Goal: Entertainment & Leisure: Consume media (video, audio)

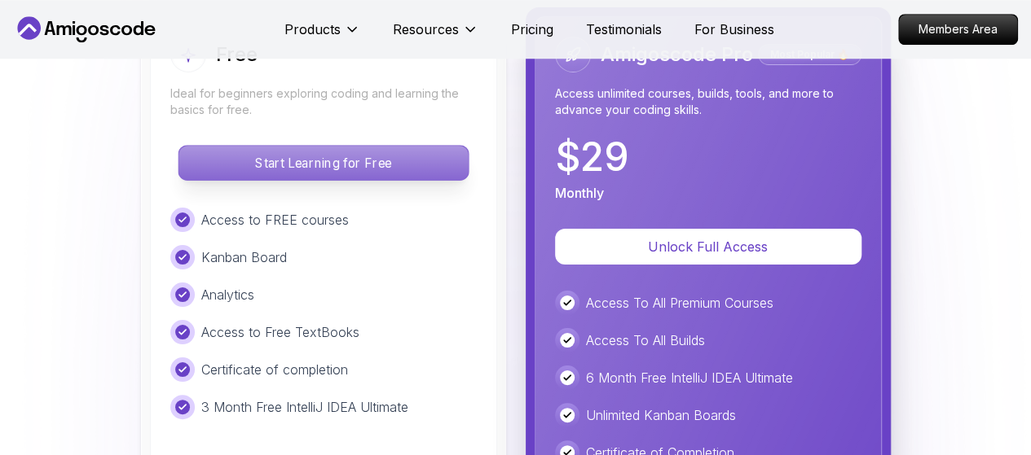
scroll to position [3517, 0]
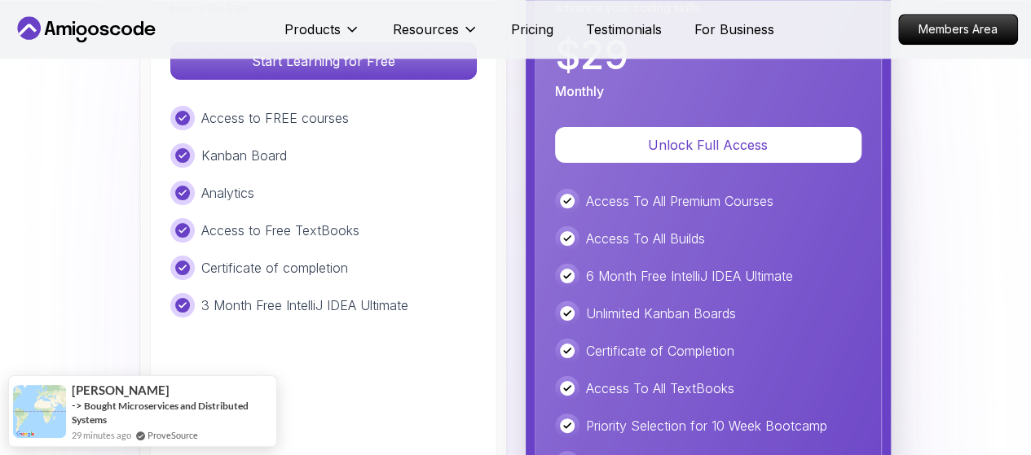
scroll to position [3838, 0]
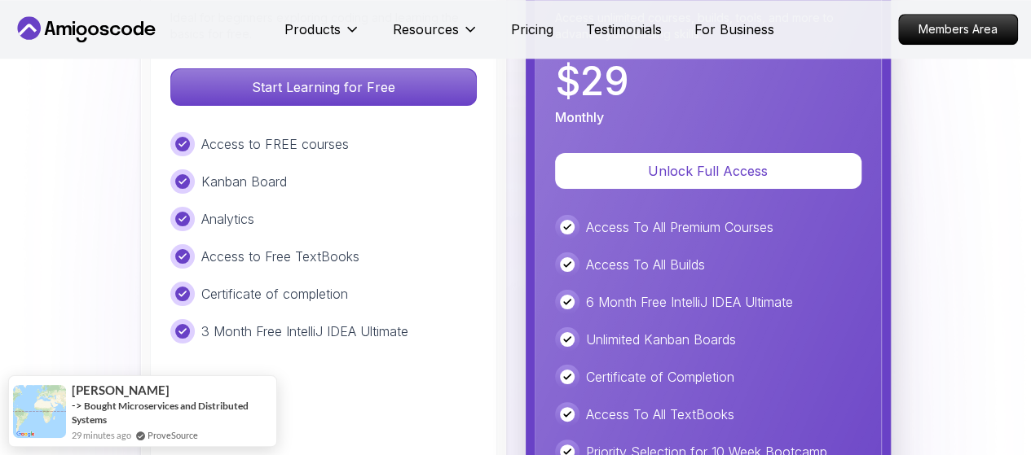
click at [0, 255] on img at bounding box center [515, 457] width 1031 height 1675
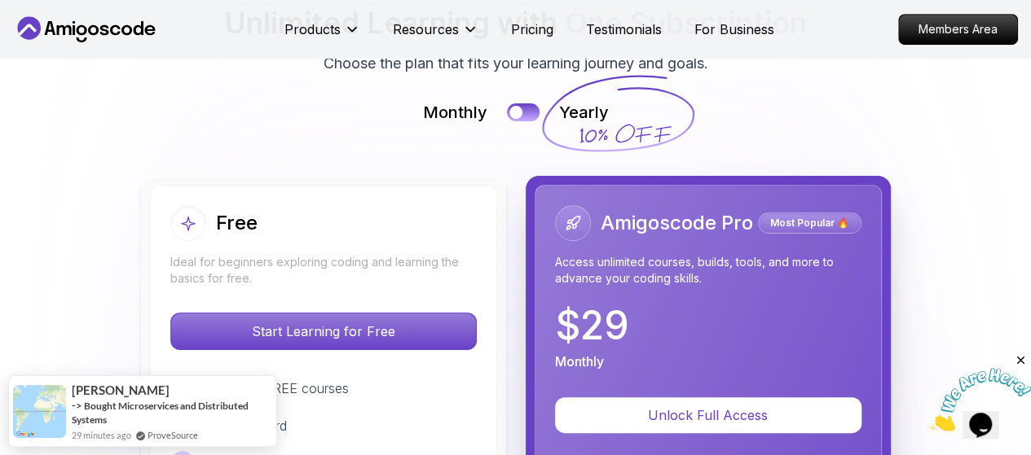
scroll to position [0, 0]
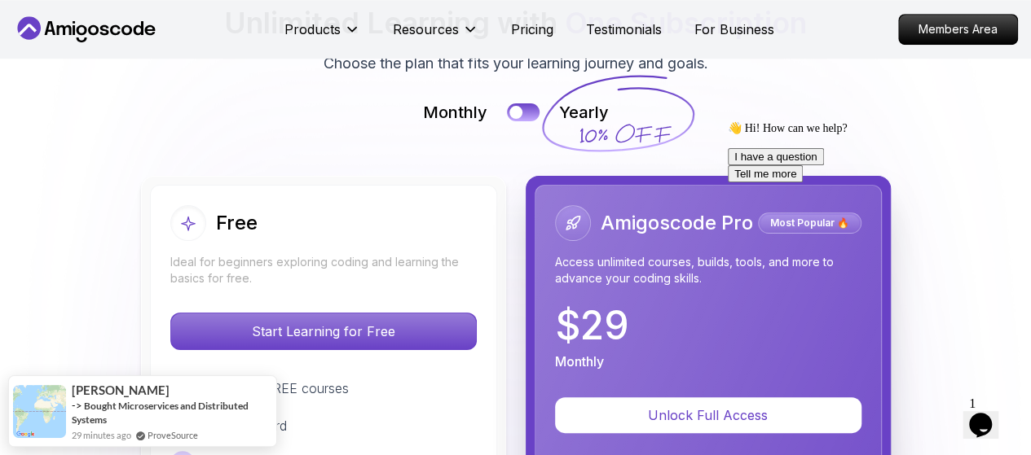
click at [728, 121] on icon "Chat attention grabber" at bounding box center [728, 121] width 0 height 0
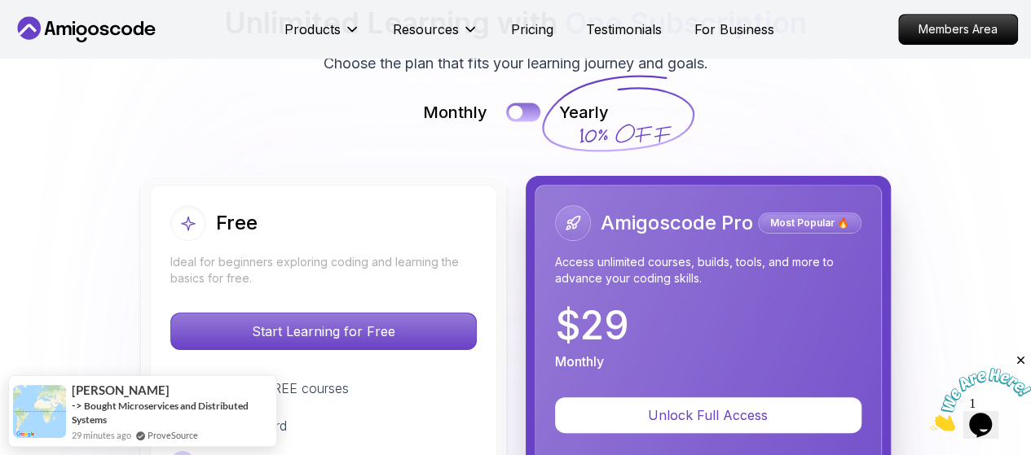
click at [534, 118] on button at bounding box center [523, 112] width 34 height 19
click at [534, 118] on div at bounding box center [531, 113] width 14 height 14
click at [534, 118] on button at bounding box center [523, 112] width 34 height 19
click at [534, 118] on div at bounding box center [531, 113] width 14 height 14
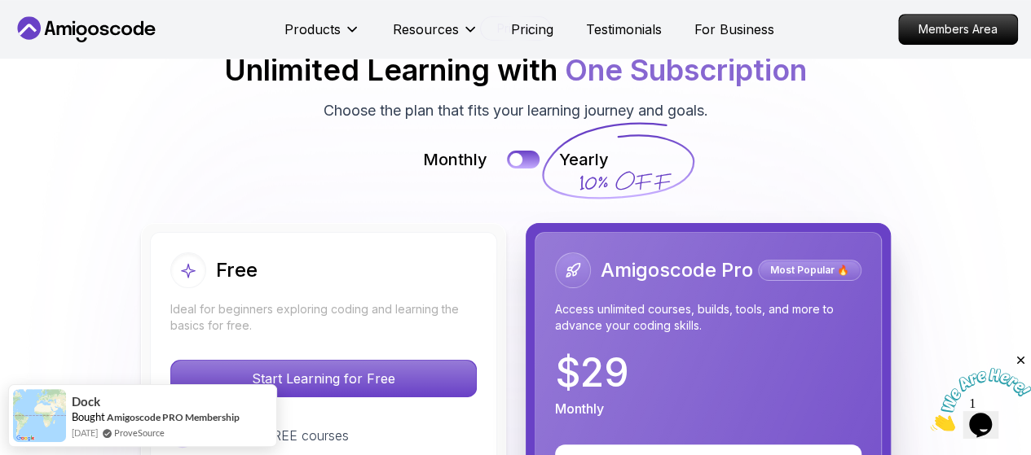
scroll to position [3430, 0]
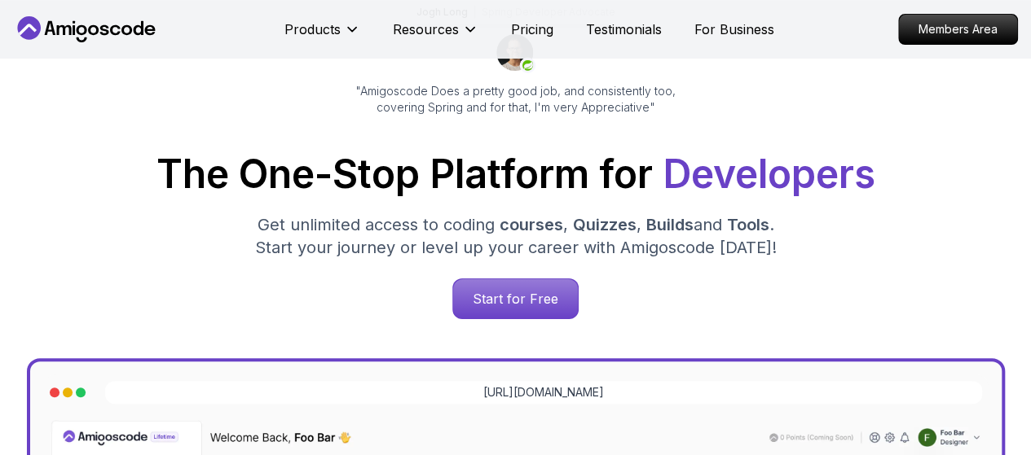
scroll to position [163, 0]
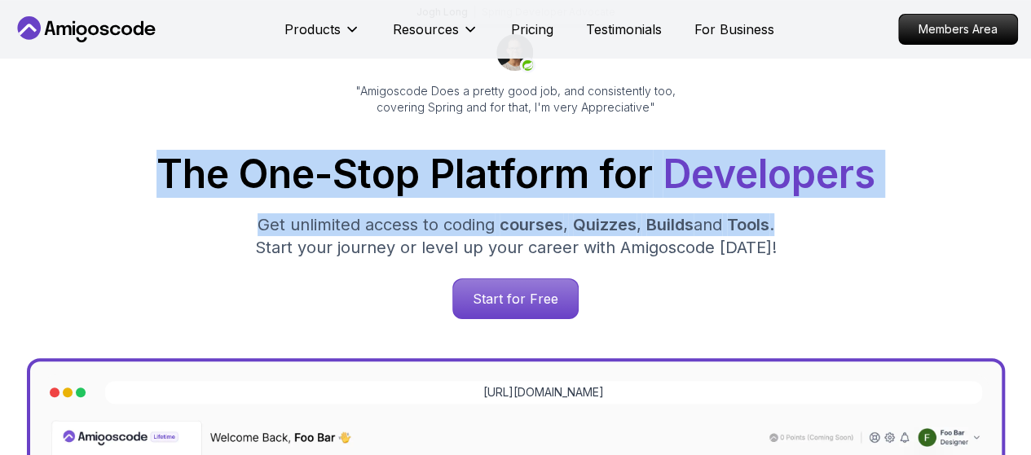
drag, startPoint x: 81, startPoint y: 183, endPoint x: 1042, endPoint y: 204, distance: 961.7
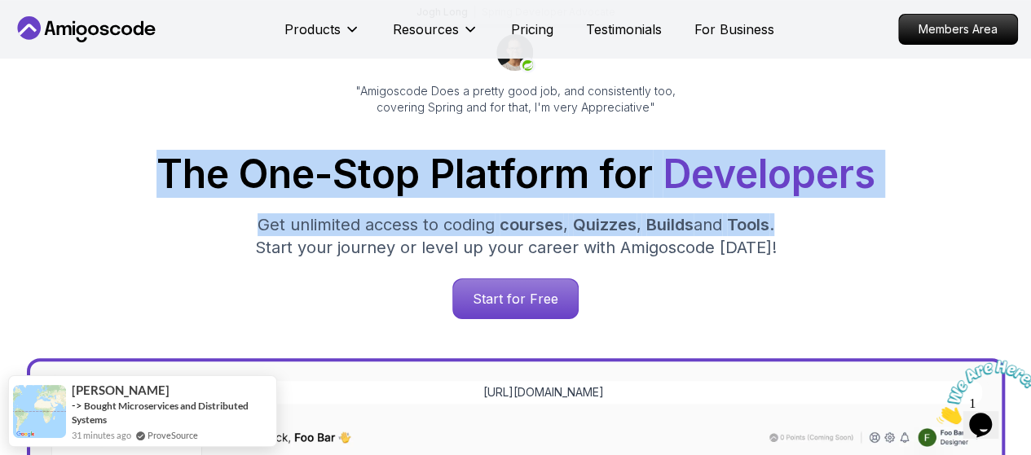
scroll to position [0, 0]
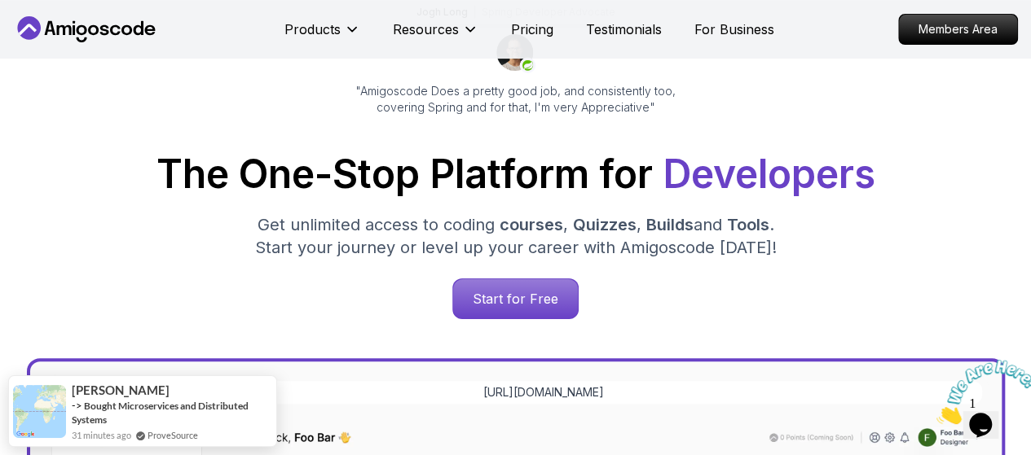
click at [1005, 249] on div "The One-Stop Platform for Developers Get unlimited access to coding courses , Q…" at bounding box center [515, 237] width 1005 height 165
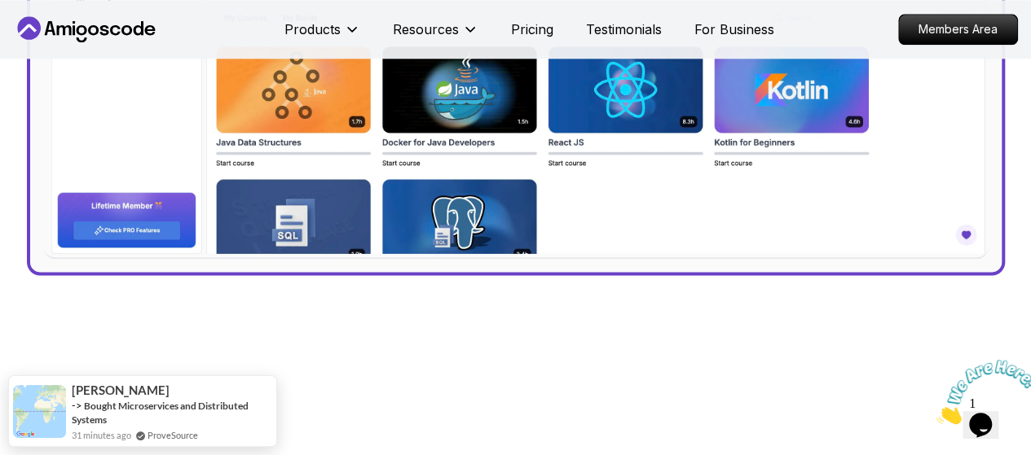
scroll to position [1059, 0]
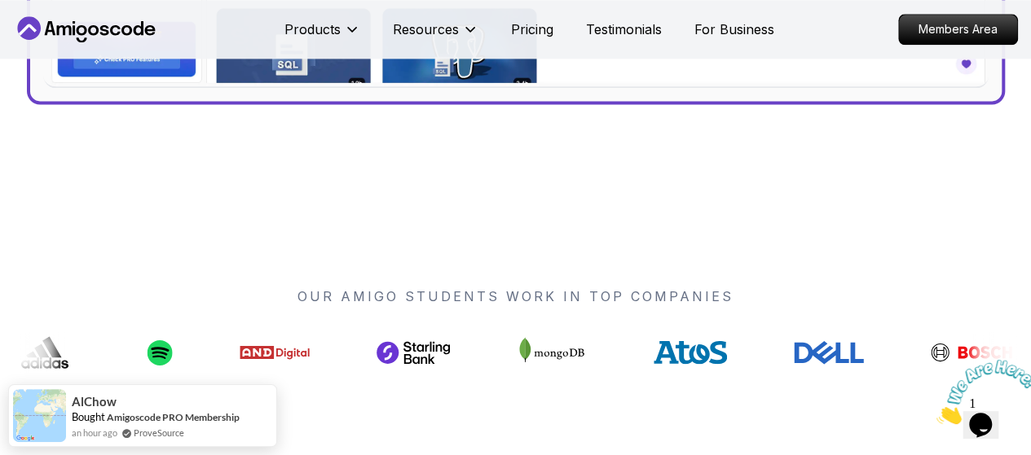
click at [936, 413] on icon "Close" at bounding box center [936, 420] width 0 height 14
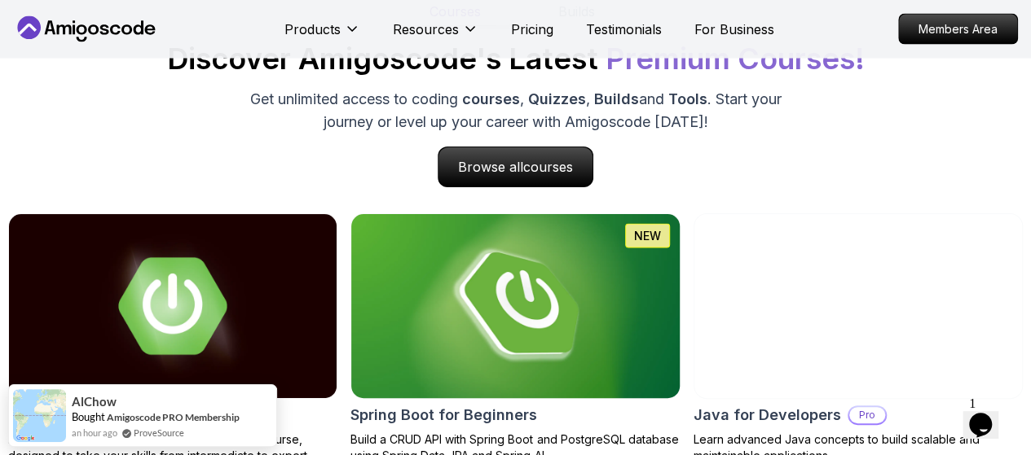
scroll to position [1630, 0]
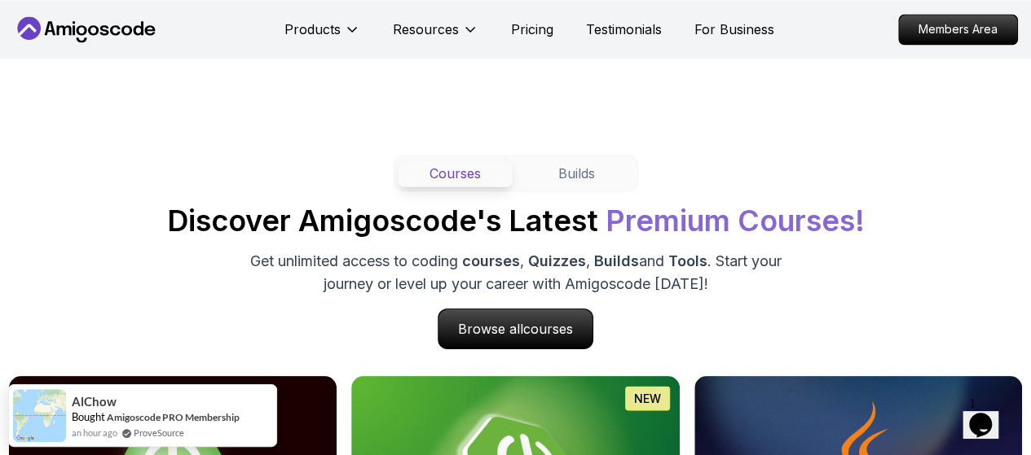
scroll to position [1385, 0]
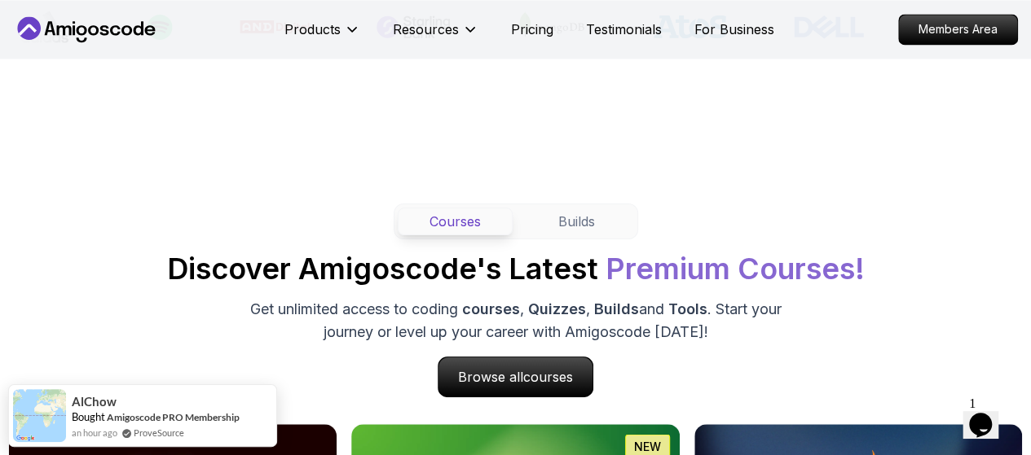
click at [680, 279] on span "Premium Courses!" at bounding box center [734, 269] width 259 height 36
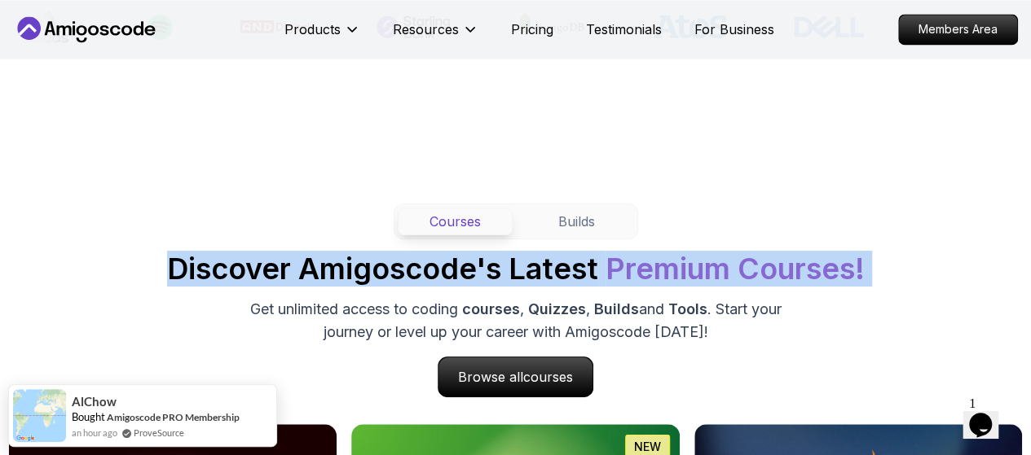
click at [680, 279] on span "Premium Courses!" at bounding box center [734, 269] width 259 height 36
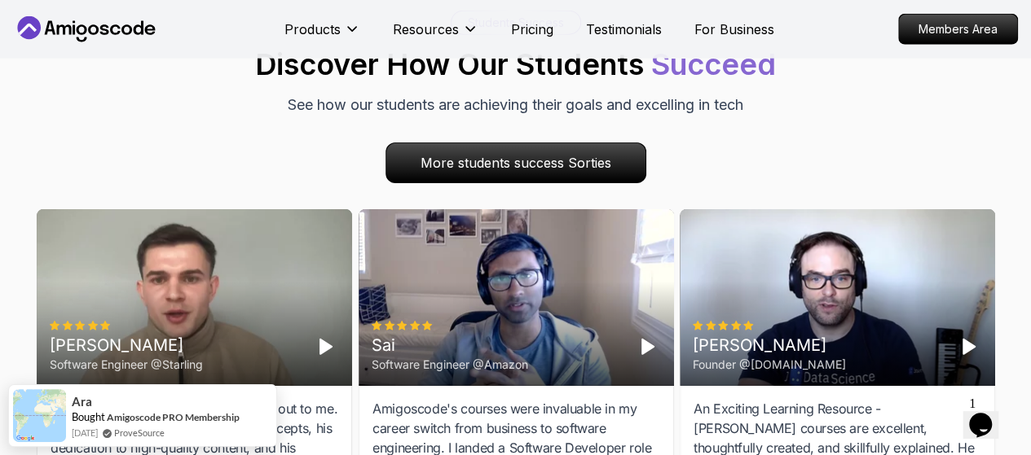
scroll to position [5296, 0]
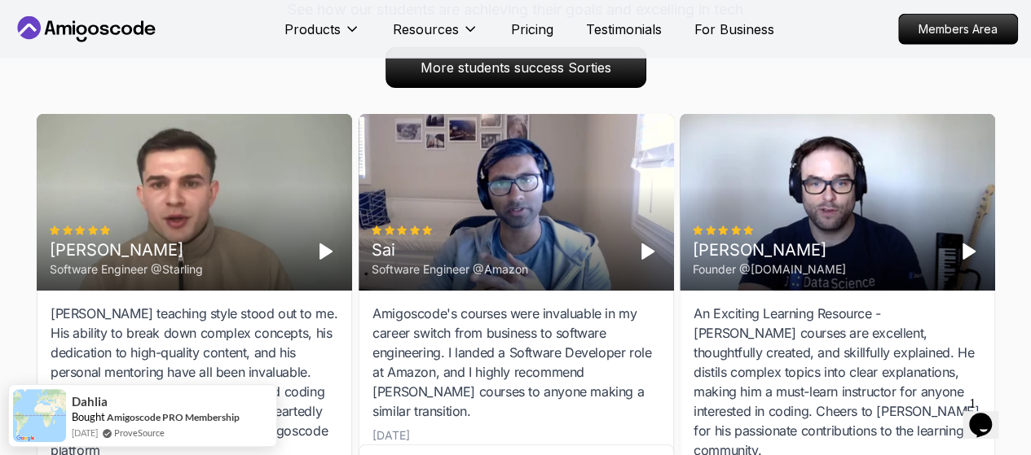
click at [319, 258] on polygon "Play" at bounding box center [324, 252] width 11 height 15
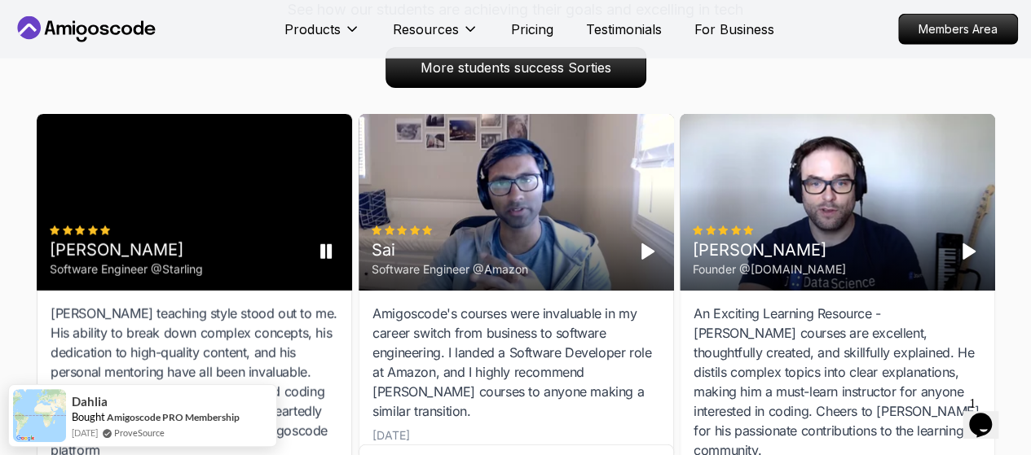
click at [327, 256] on rect "Pause" at bounding box center [328, 252] width 3 height 13
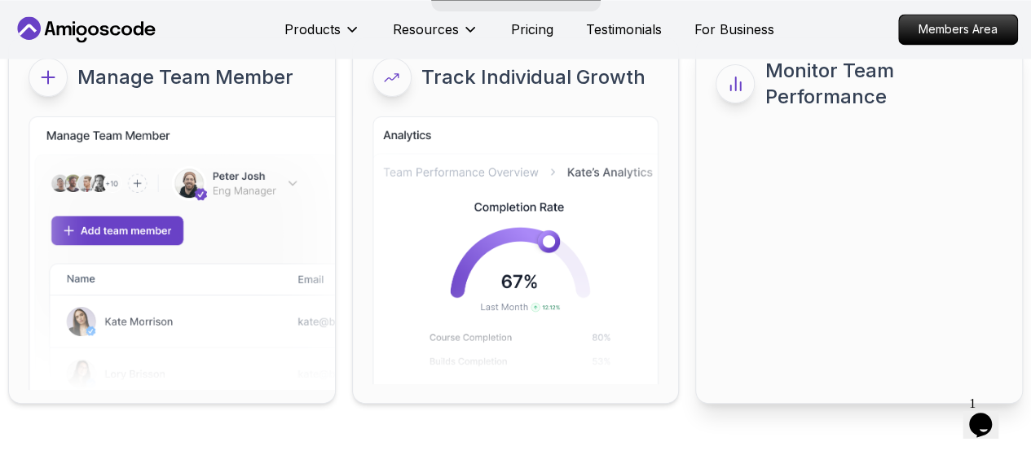
scroll to position [7496, 0]
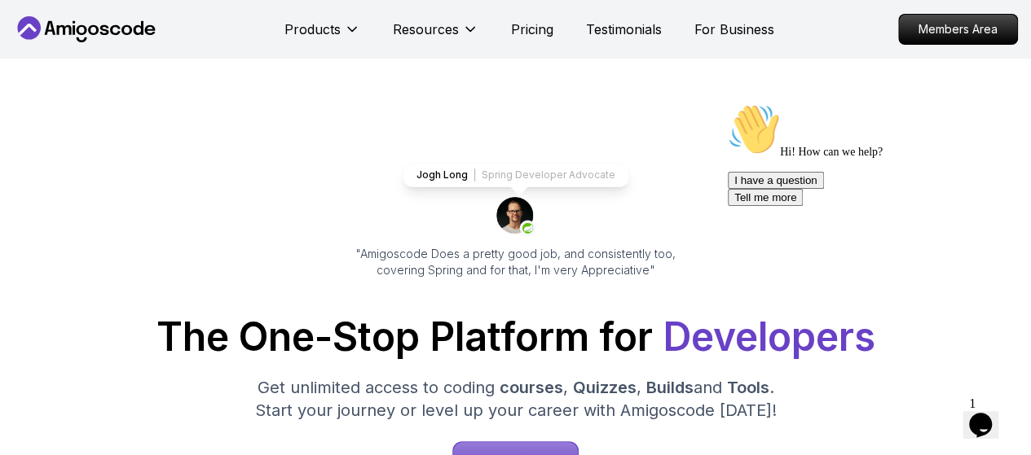
click at [728, 103] on icon "Chat attention grabber" at bounding box center [728, 103] width 0 height 0
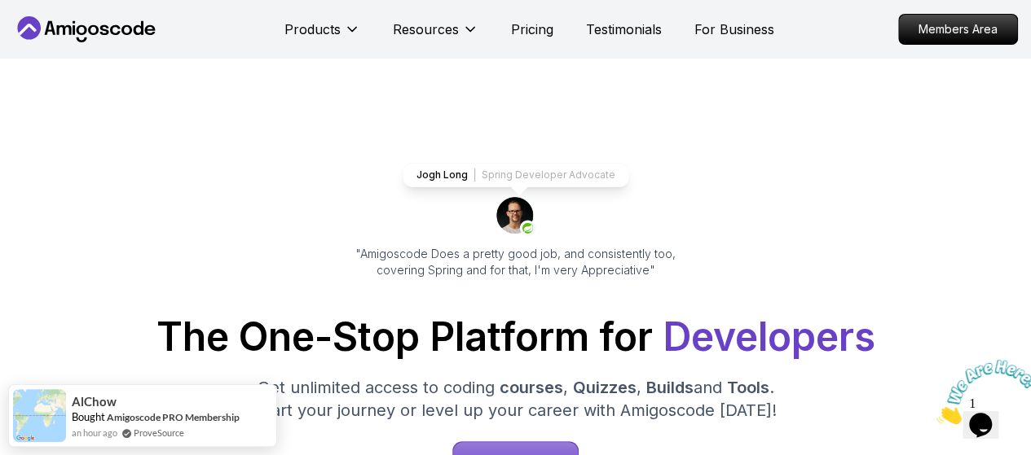
click at [936, 413] on icon "Close" at bounding box center [936, 420] width 0 height 14
